Goal: Transaction & Acquisition: Subscribe to service/newsletter

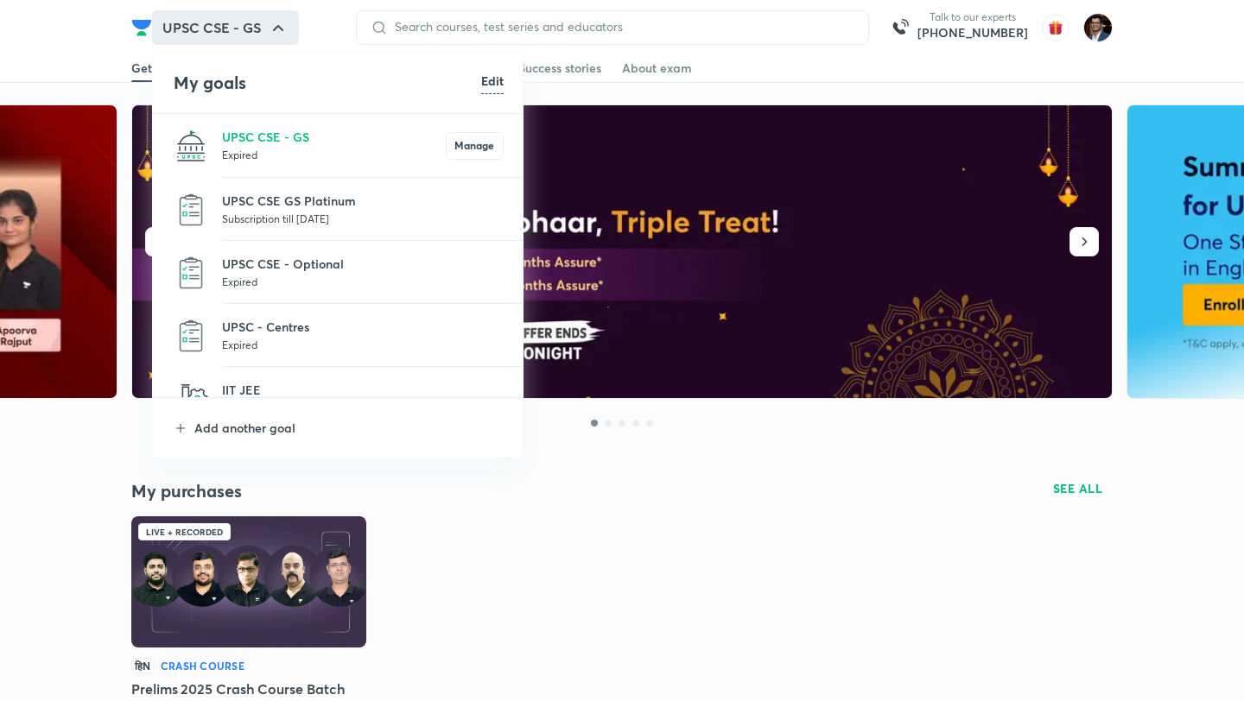
click at [301, 276] on p "Expired" at bounding box center [363, 281] width 282 height 17
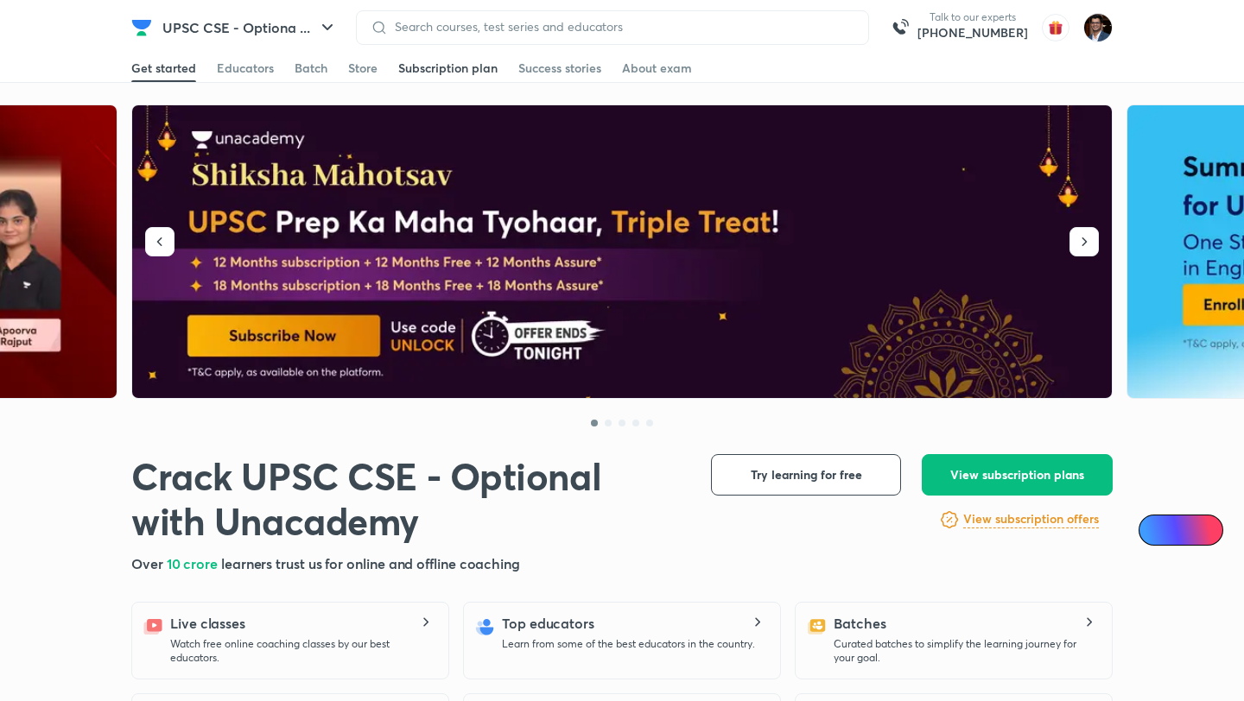
click at [456, 77] on link "Subscription plan" at bounding box center [447, 68] width 99 height 28
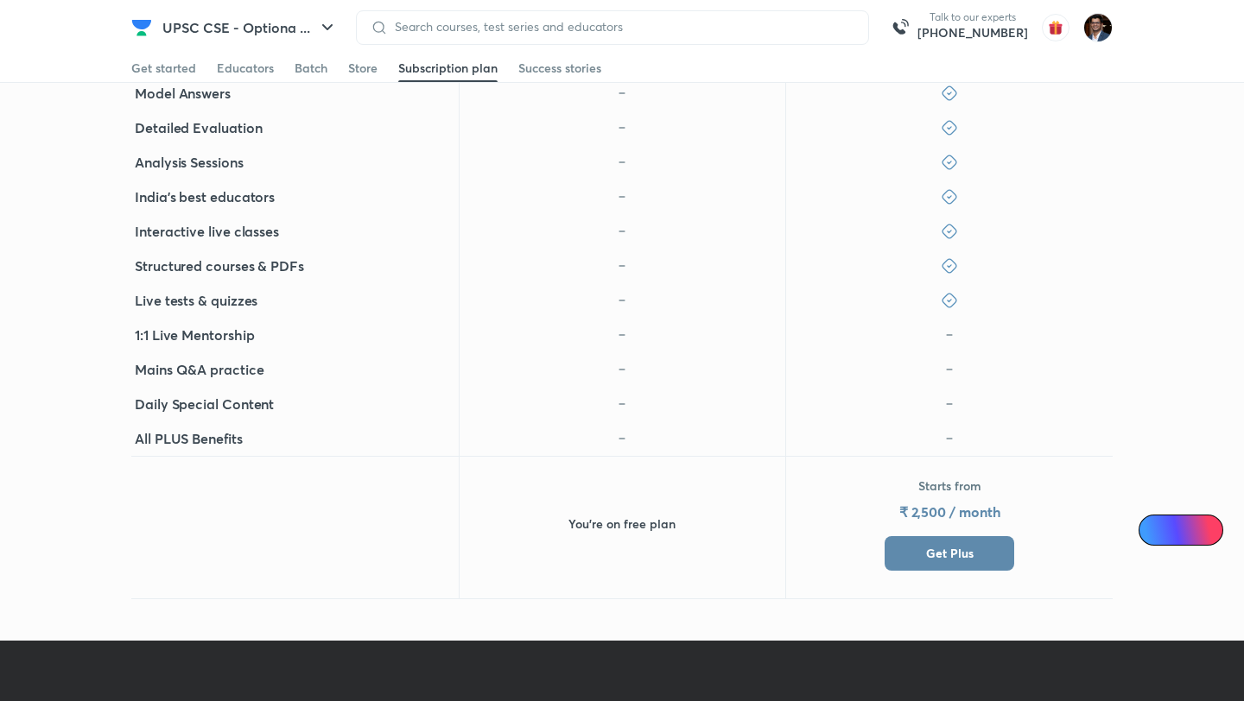
scroll to position [877, 0]
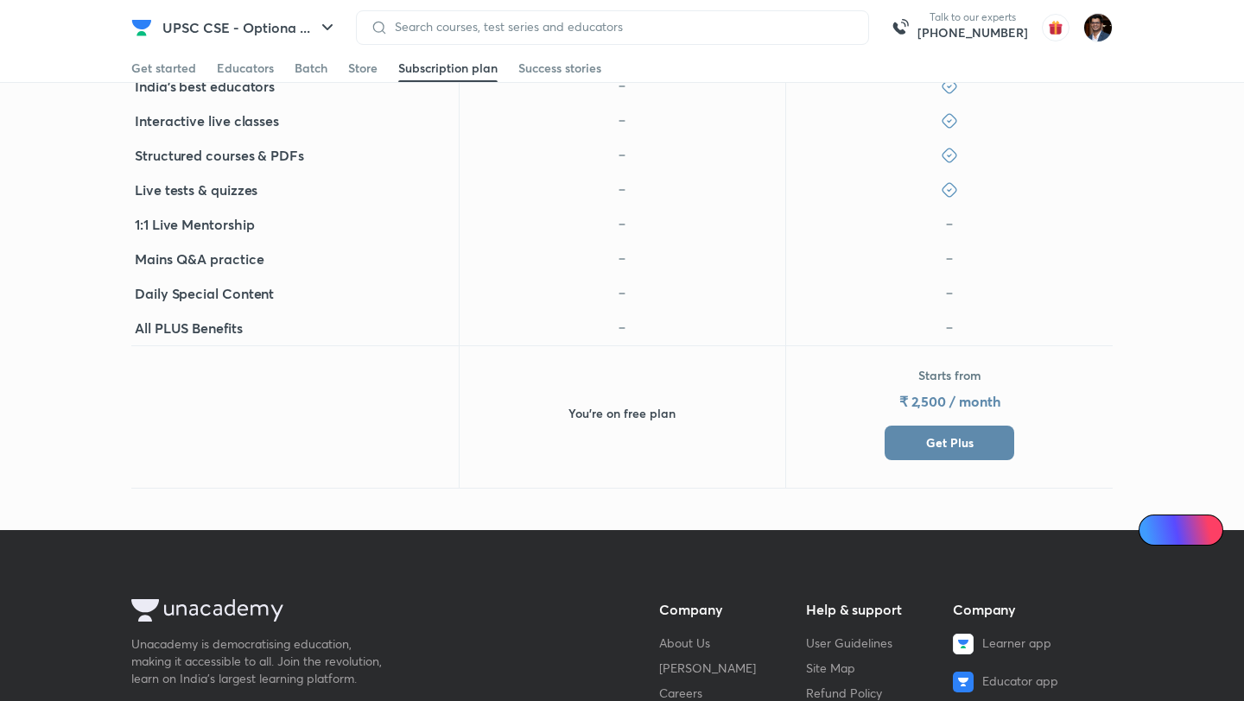
click at [983, 433] on button "Get Plus" at bounding box center [950, 443] width 130 height 35
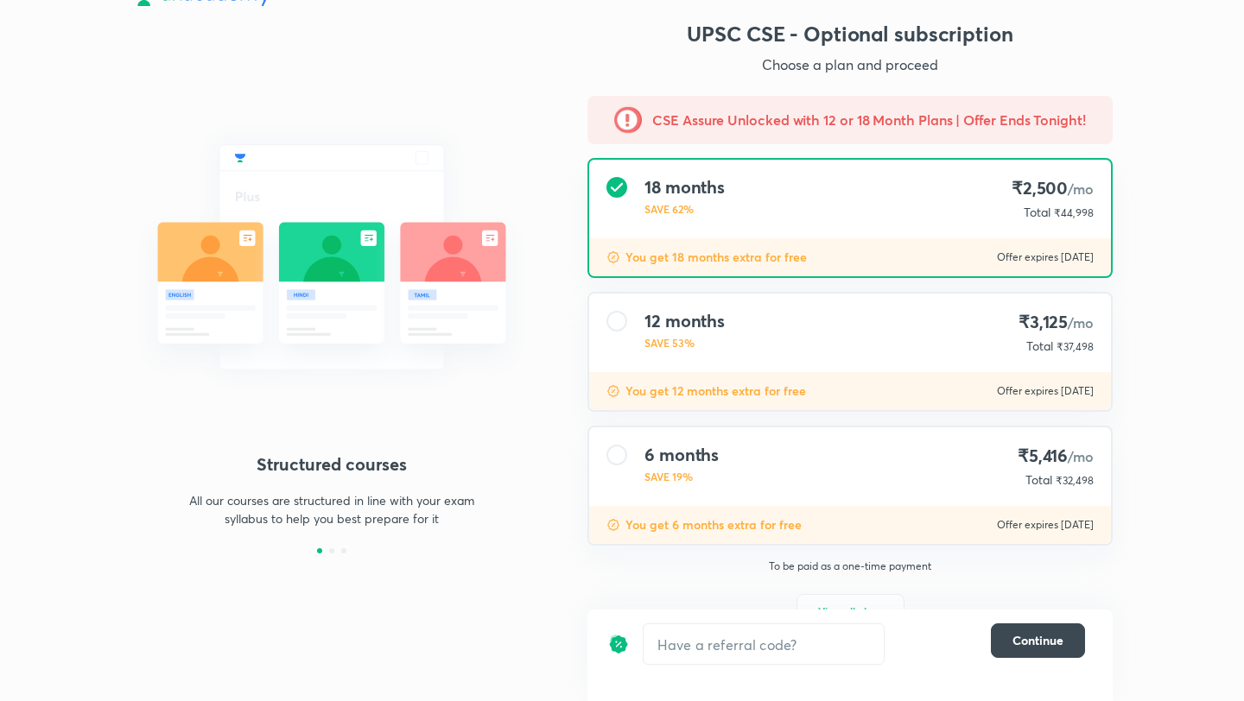
scroll to position [78, 0]
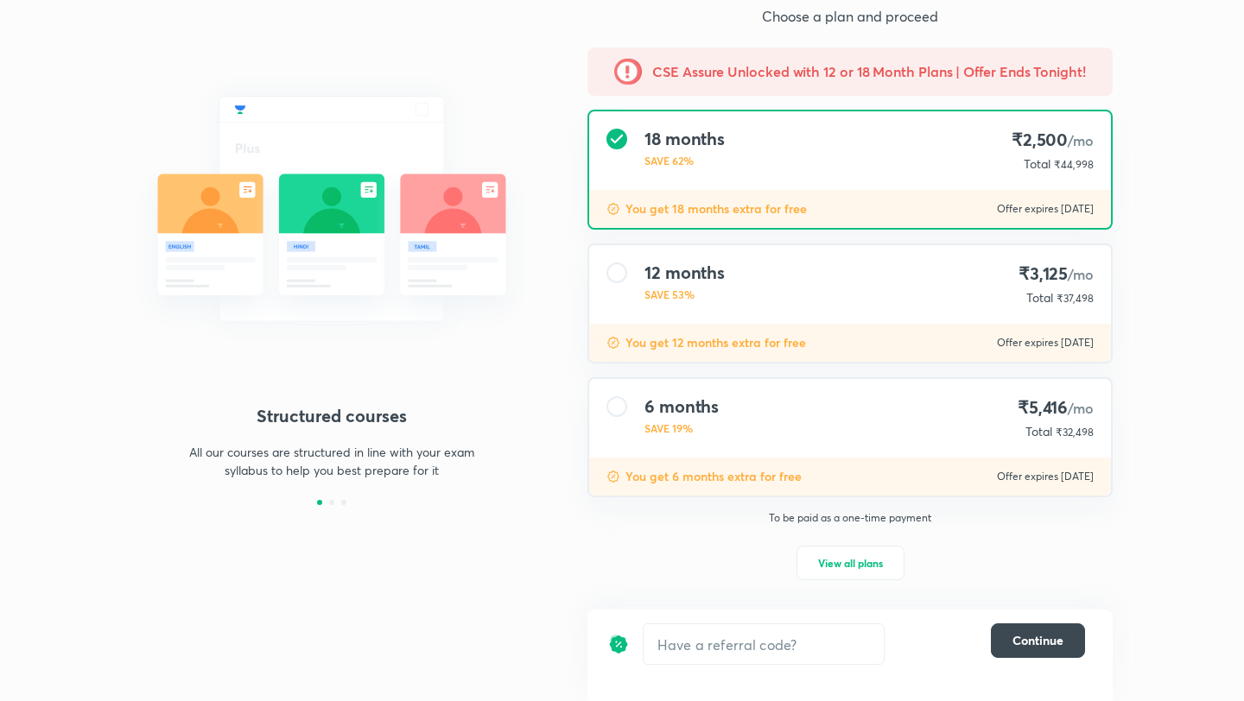
click at [752, 418] on div "6 months SAVE 19% ₹5,416 /mo Total ₹32,498" at bounding box center [850, 418] width 522 height 79
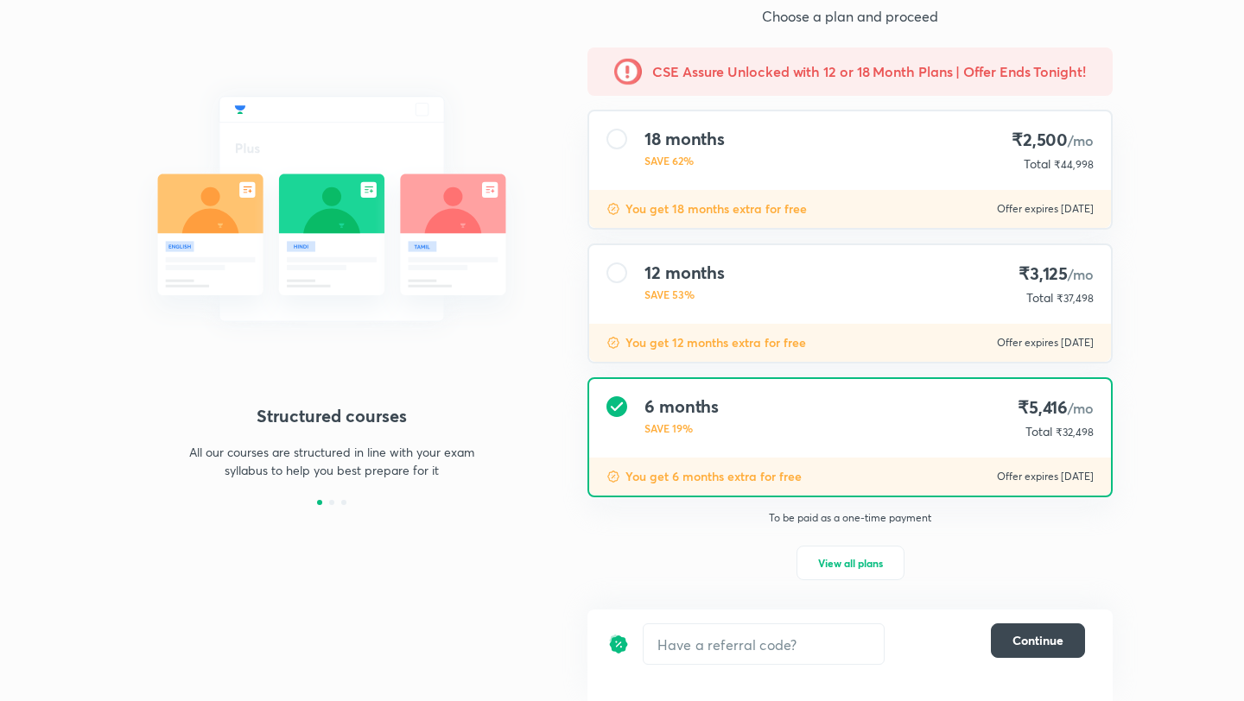
click at [754, 300] on div "12 months SAVE 53% ₹3,125 /mo Total ₹37,498" at bounding box center [850, 284] width 522 height 79
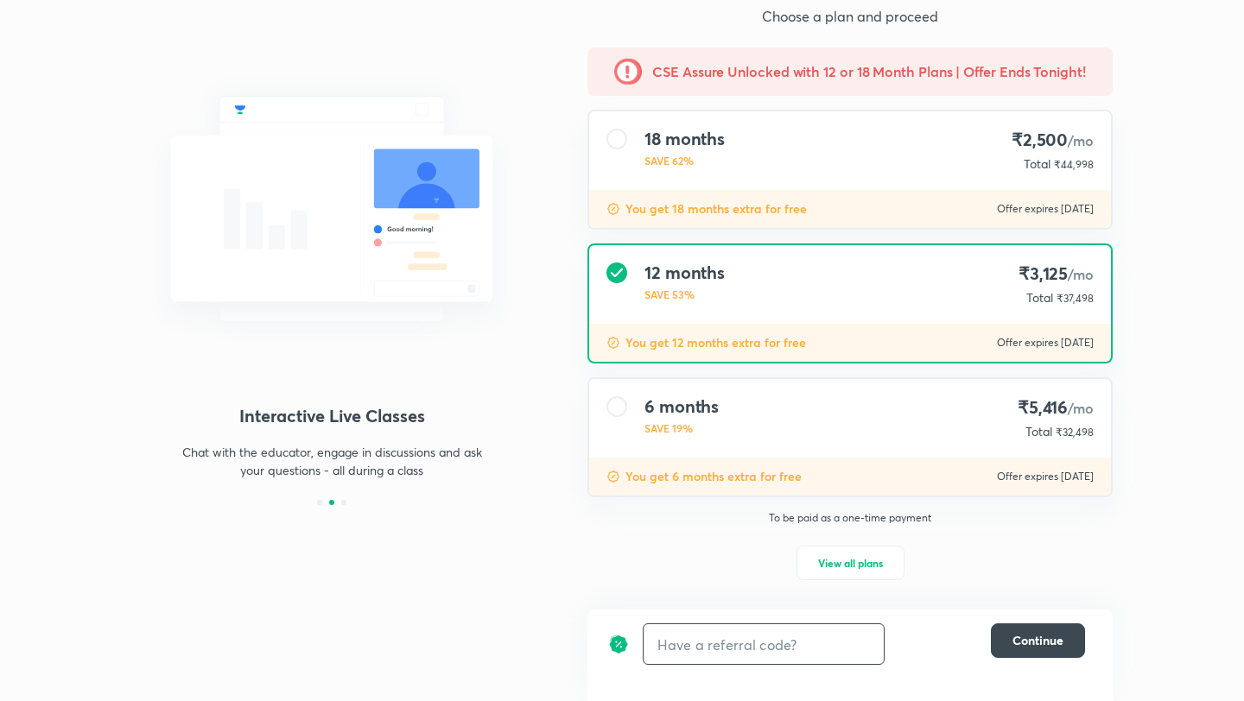
click at [742, 651] on input "text" at bounding box center [764, 645] width 240 height 41
type input "RINKULIVE"
